Goal: Task Accomplishment & Management: Complete application form

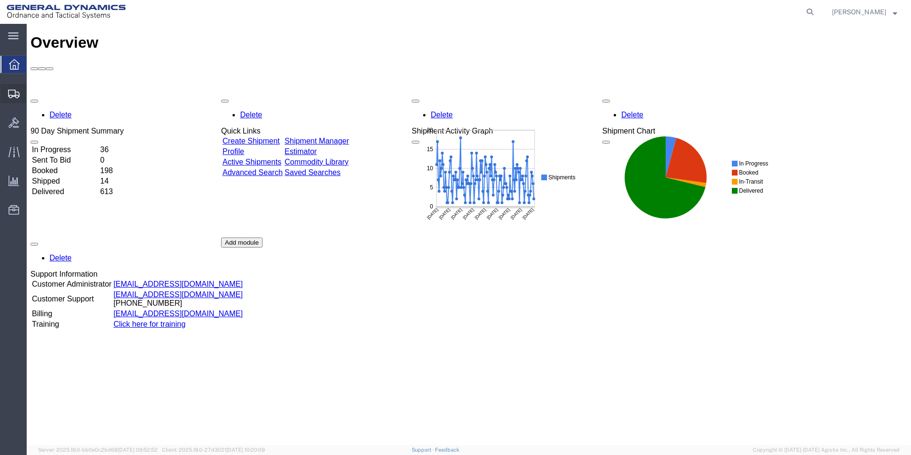
click at [12, 96] on icon at bounding box center [13, 94] width 11 height 9
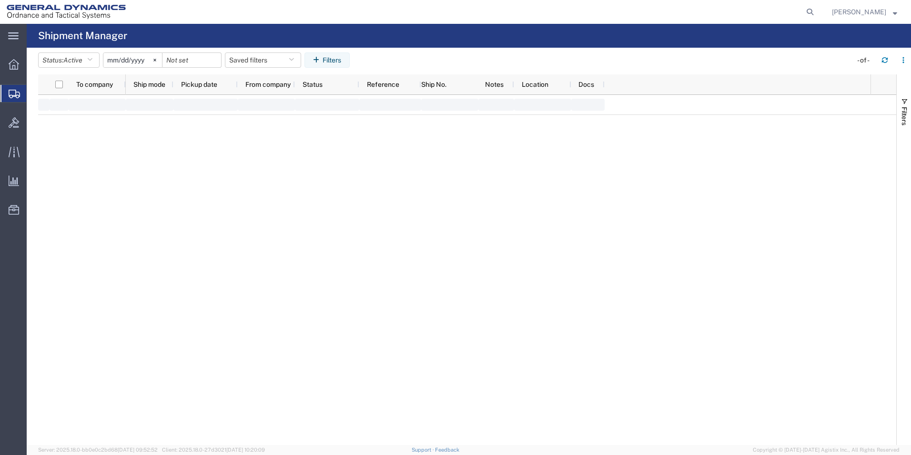
click at [0, 0] on span "Create Shipment" at bounding box center [0, 0] width 0 height 0
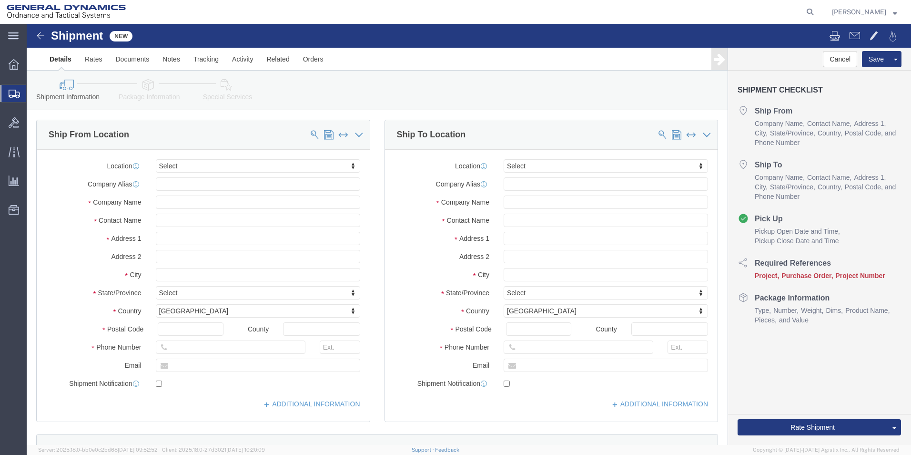
select select
click icon
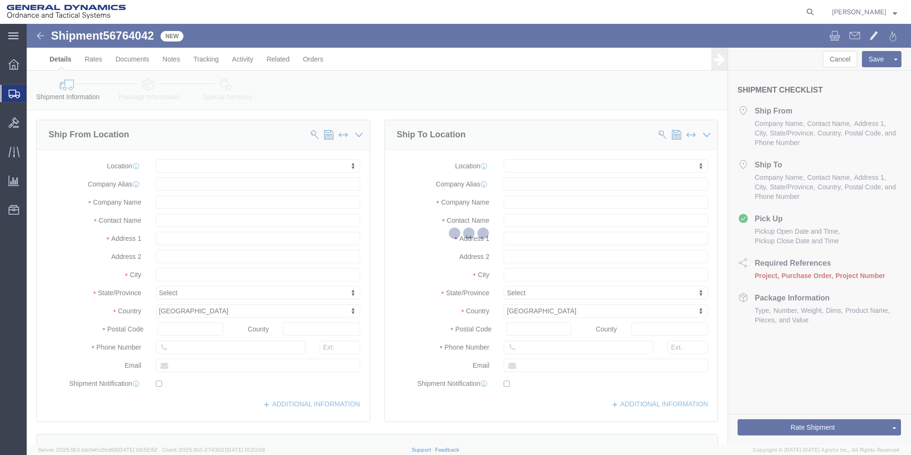
select select
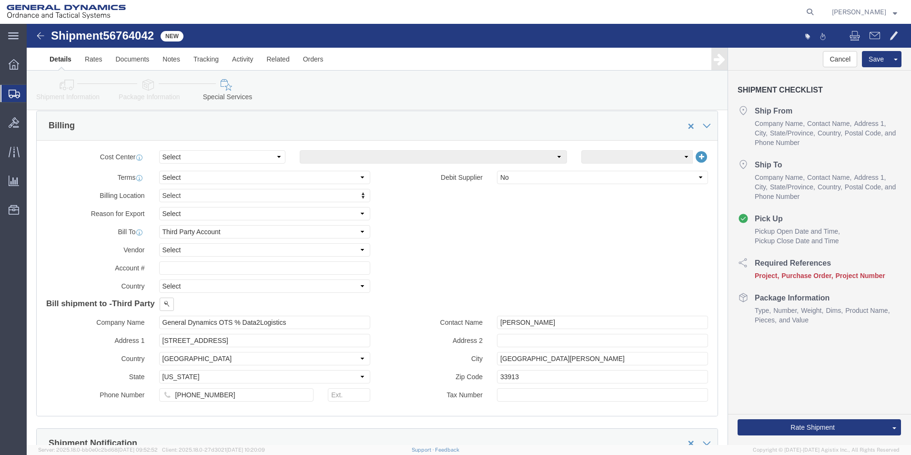
scroll to position [381, 0]
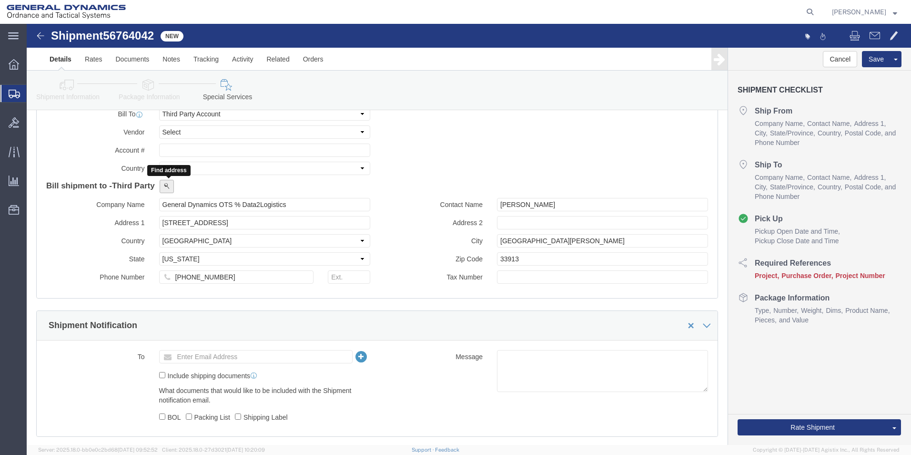
click button
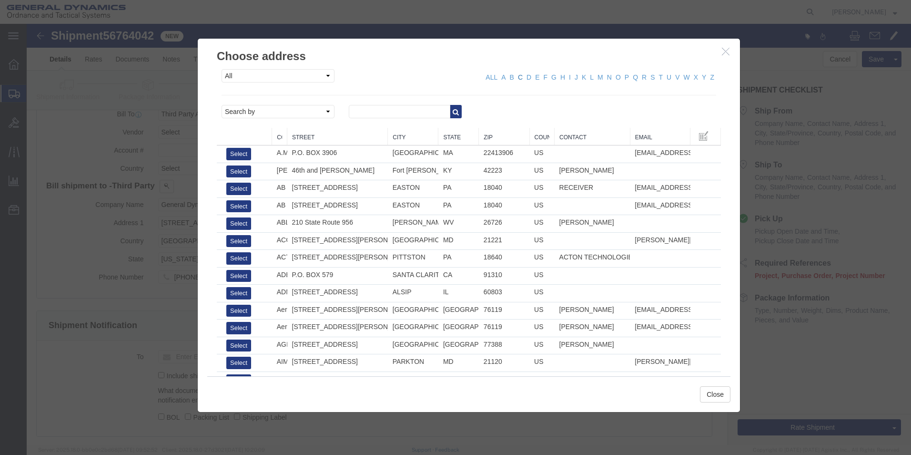
click link "C"
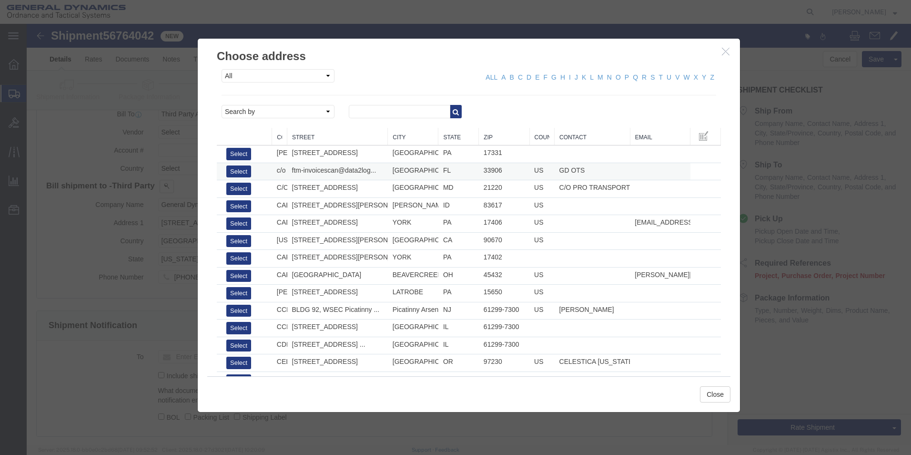
drag, startPoint x: 553, startPoint y: 146, endPoint x: 257, endPoint y: 148, distance: 296.0
click tr "Select c/o Data2Logistics ftm-invoicescan@data2log... [GEOGRAPHIC_DATA][PERSON_…"
copy tr "ftm-invoicescan@data2log... [EMAIL_ADDRESS][DOMAIN_NAME] P.O. [GEOGRAPHIC_DATA]…"
click span "ftm-invoicescan@data2log..."
click button "Select"
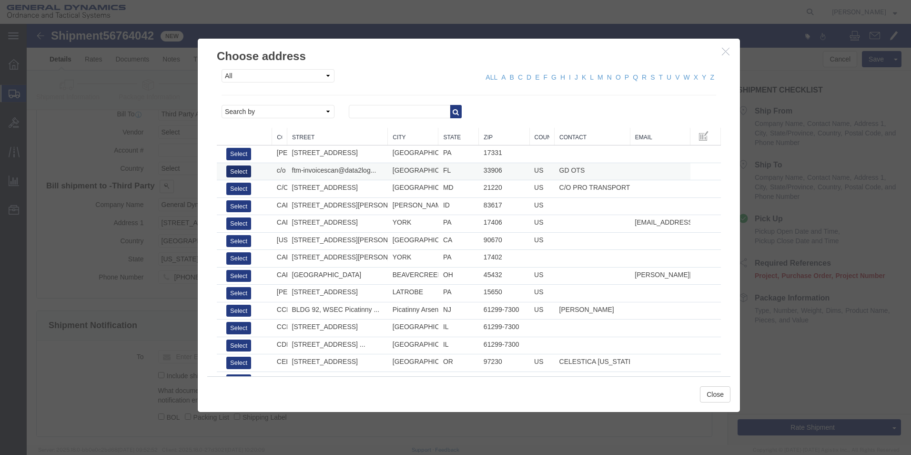
click button "Select"
type input "c/o Data2Logistics"
type input "[EMAIL_ADDRESS][DOMAIN_NAME]"
type input "[PHONE_NUMBER]"
type input "GD OTS"
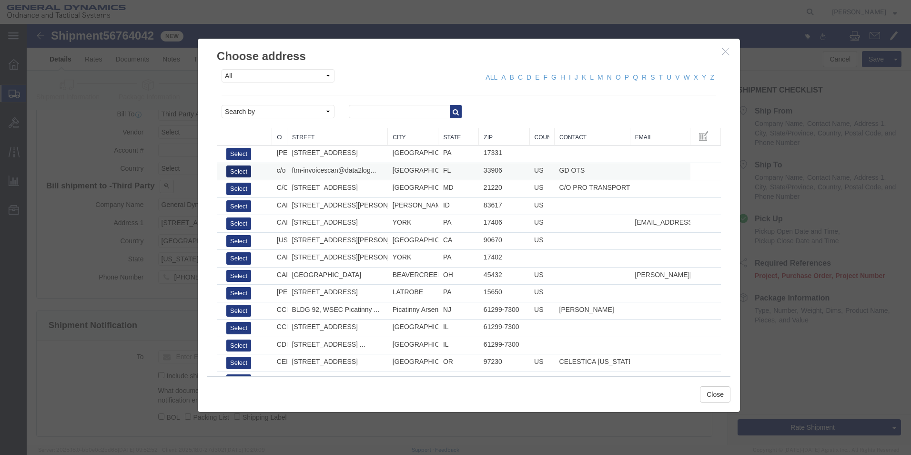
type input "P.O. Box 61050"
type input "33906"
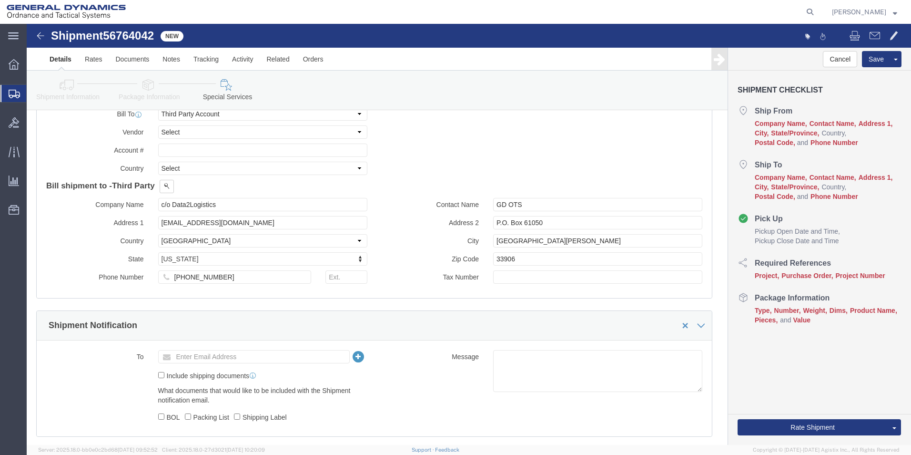
select select "FL"
drag, startPoint x: 198, startPoint y: 181, endPoint x: 128, endPoint y: 181, distance: 70.1
click div "c/o Data2Logistics"
click button "Cancel"
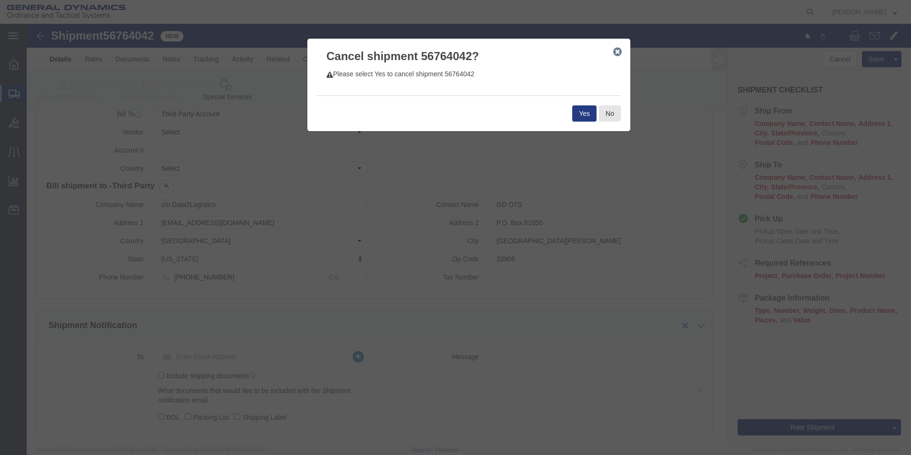
click icon "button"
